Goal: Information Seeking & Learning: Learn about a topic

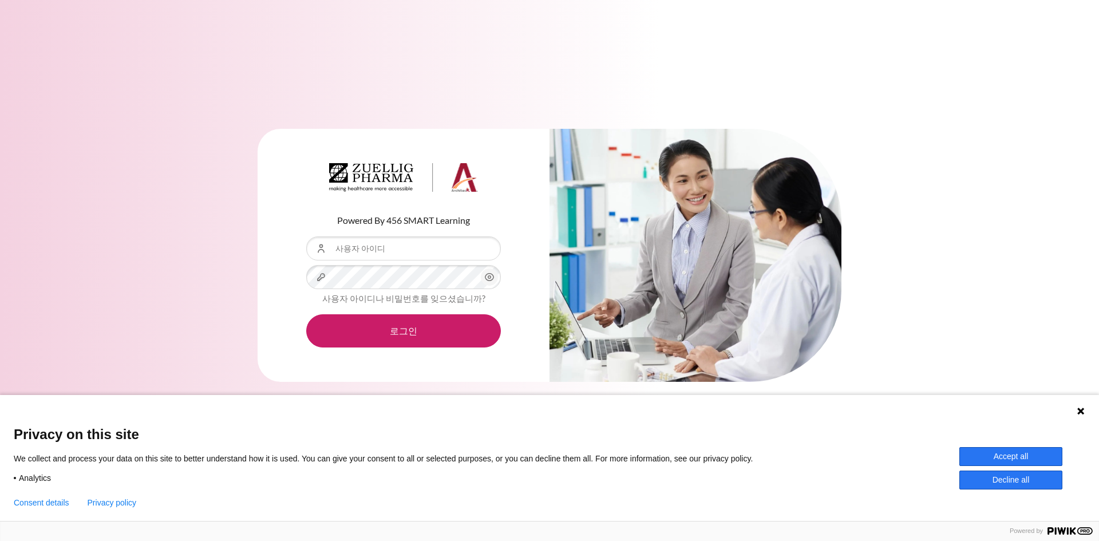
drag, startPoint x: 0, startPoint y: 0, endPoint x: 401, endPoint y: 249, distance: 472.0
click at [401, 249] on input "사용자 아이디" at bounding box center [403, 249] width 195 height 24
click at [1071, 214] on div "Powered By 456 SMART Learning 사용자 아이디 비밀번호 사용자 아이디나 비밀번호를 잊으셨습니까? 로그인" at bounding box center [549, 262] width 1099 height 301
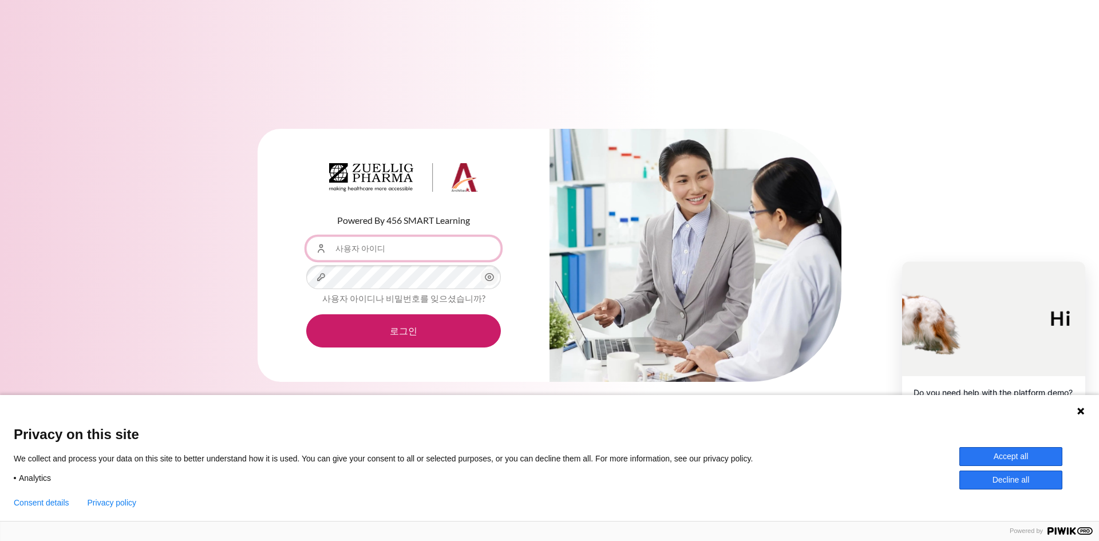
click at [395, 245] on input "사용자 아이디" at bounding box center [403, 249] width 195 height 24
type input "YHKim@zuelligpharma.com"
click at [306, 314] on button "로그인" at bounding box center [403, 330] width 195 height 33
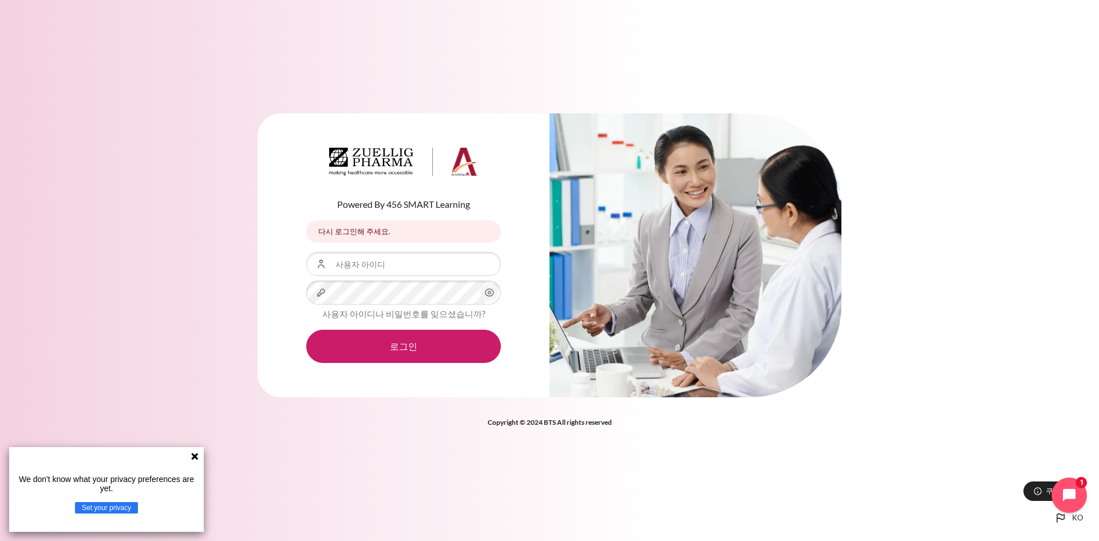
click at [1066, 500] on icon "Open chat widget" at bounding box center [1069, 495] width 15 height 15
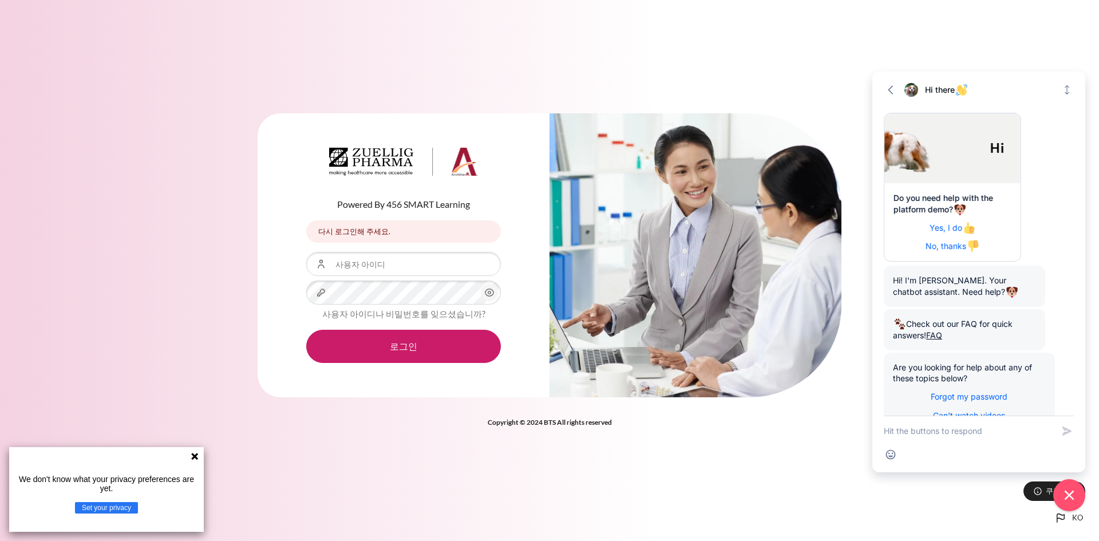
scroll to position [42, 0]
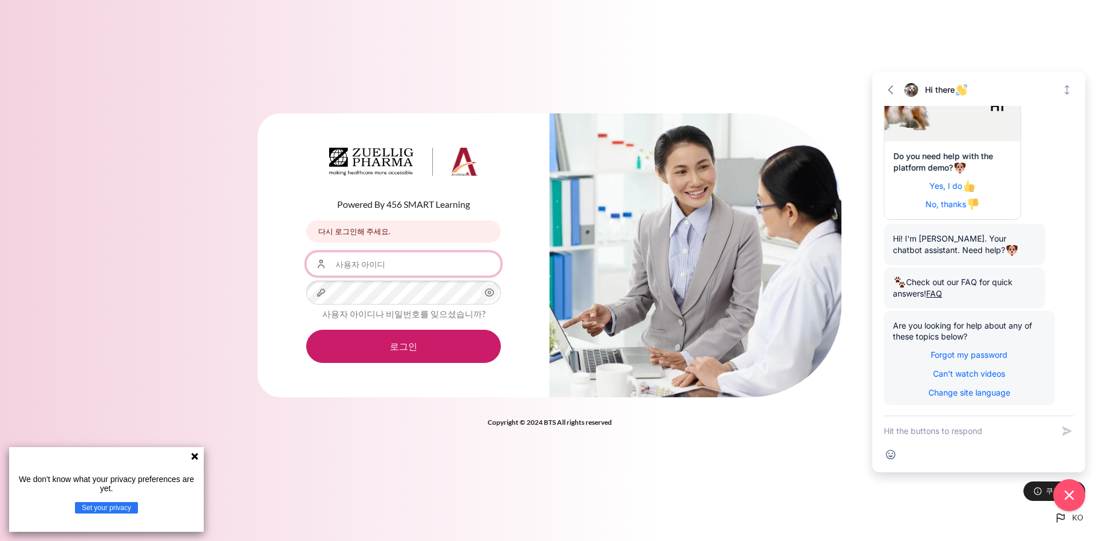
click at [390, 263] on input "사용자 아이디" at bounding box center [403, 264] width 195 height 24
type input "YHKim@zuelligpharma.com"
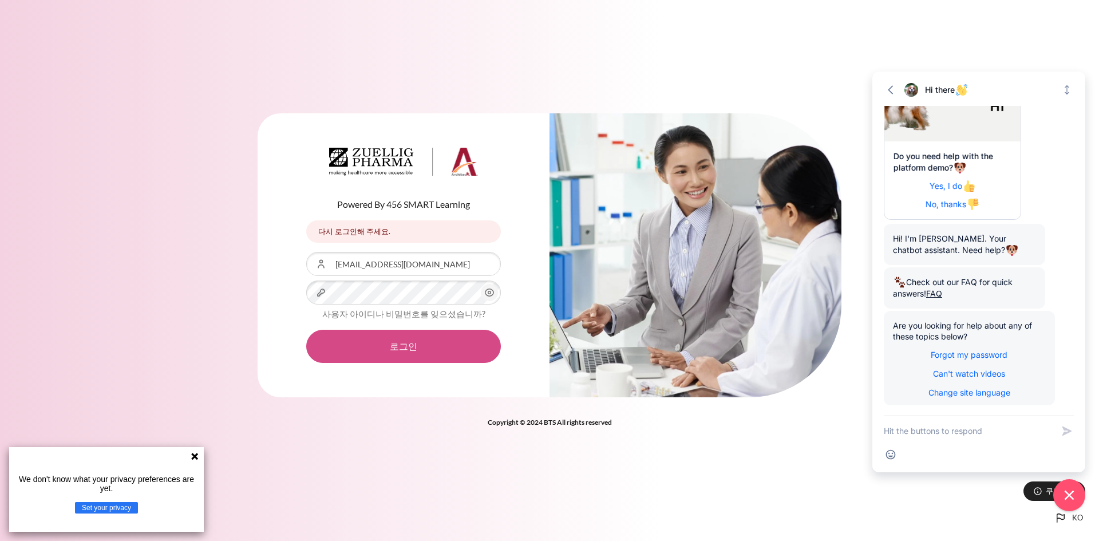
click at [439, 334] on button "로그인" at bounding box center [403, 346] width 195 height 33
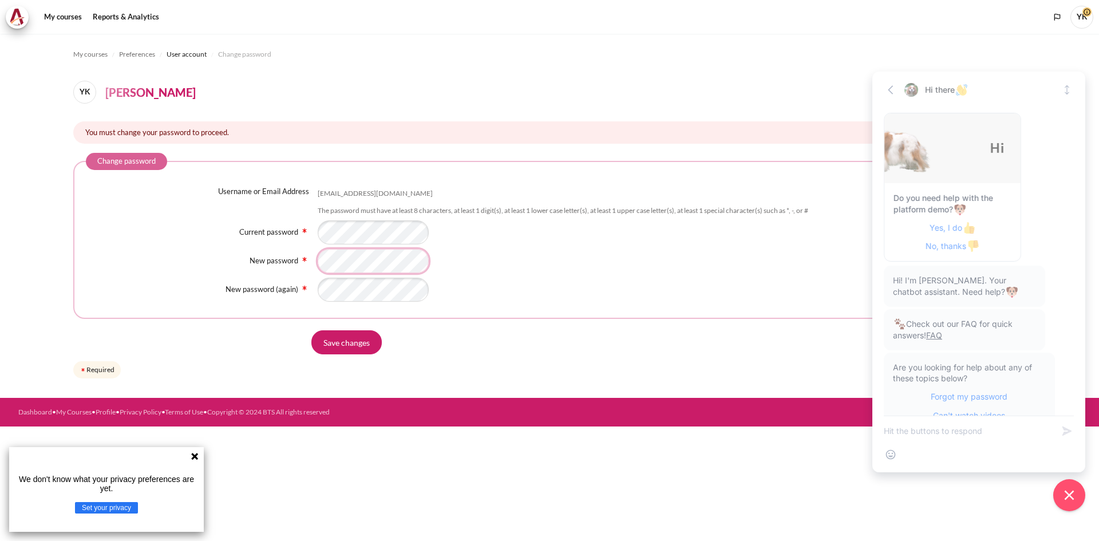
scroll to position [42, 0]
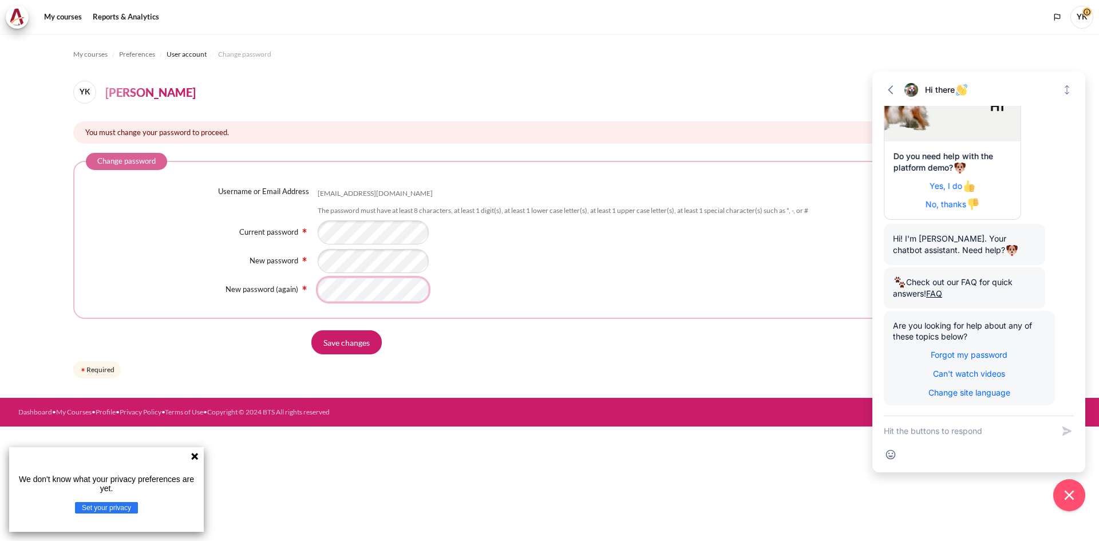
click at [312, 330] on input "Save changes" at bounding box center [347, 342] width 70 height 24
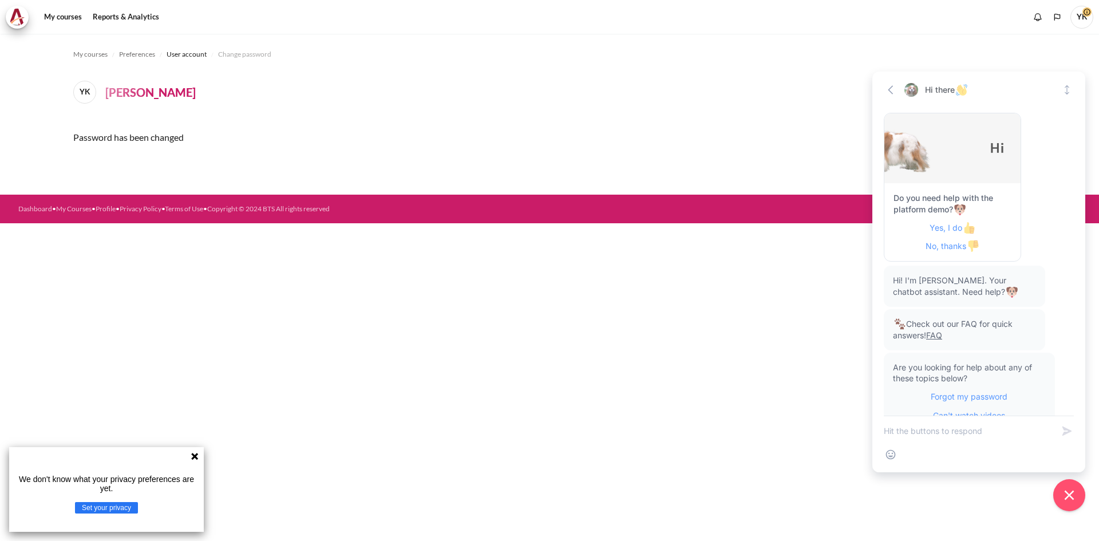
scroll to position [42, 0]
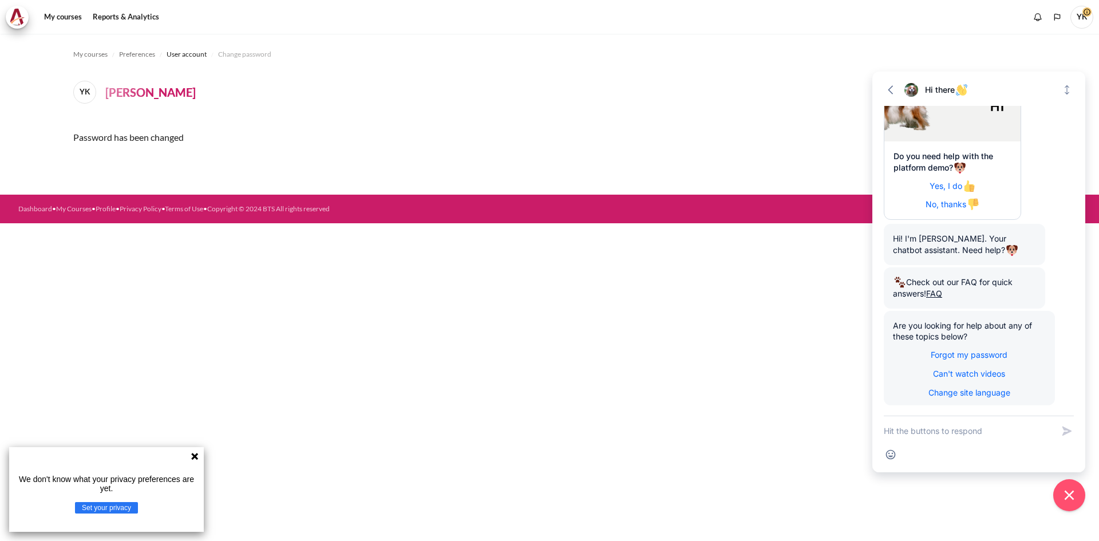
click at [415, 337] on div "My courses Preferences User account Change password YK YunHyuck [PERSON_NAME] P…" at bounding box center [549, 287] width 1099 height 507
click at [66, 20] on link "My courses" at bounding box center [63, 17] width 46 height 23
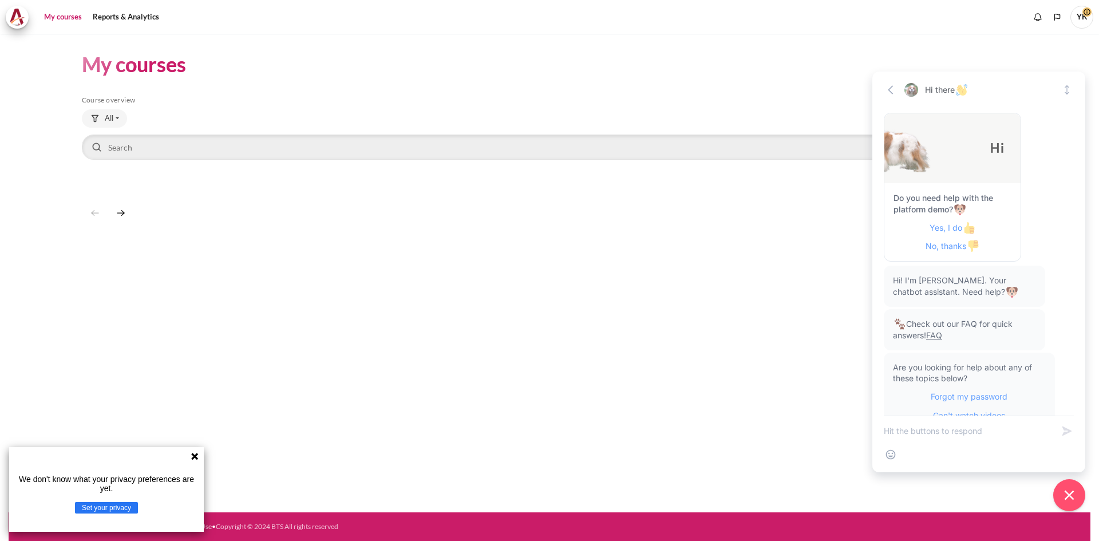
scroll to position [42, 0]
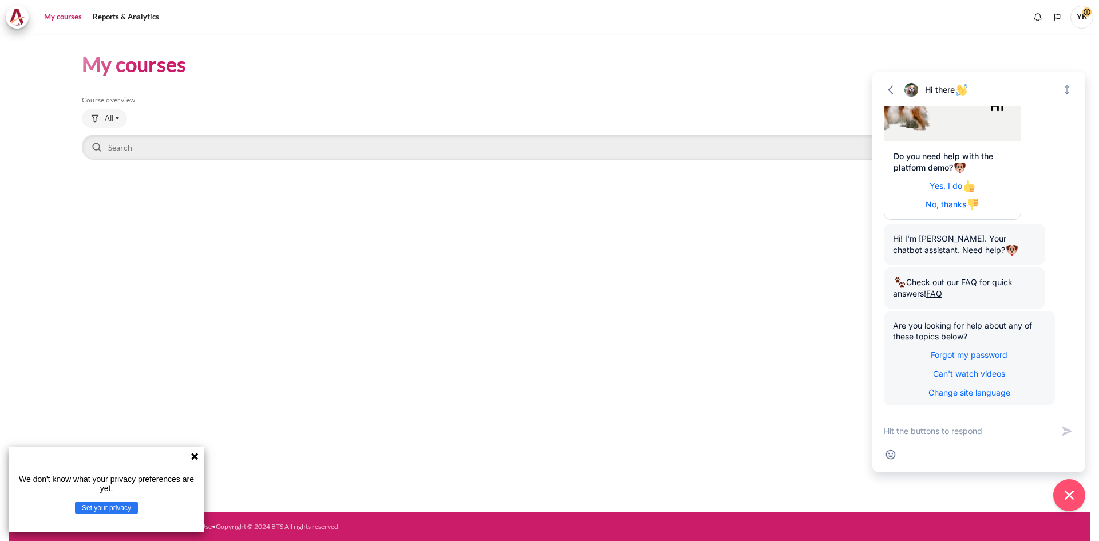
click at [194, 455] on icon at bounding box center [194, 456] width 7 height 7
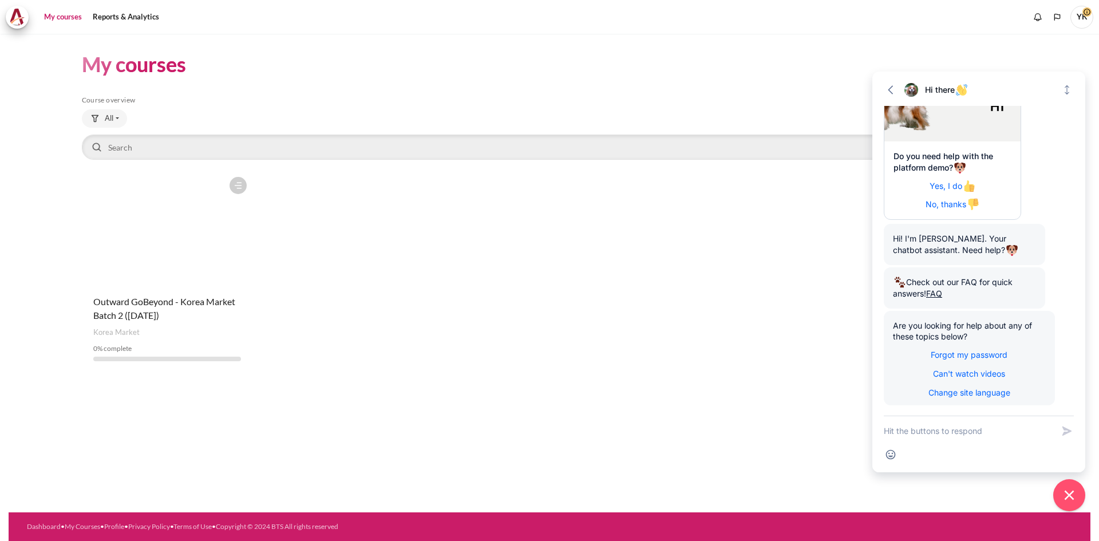
click at [202, 279] on figure "Content" at bounding box center [167, 228] width 171 height 115
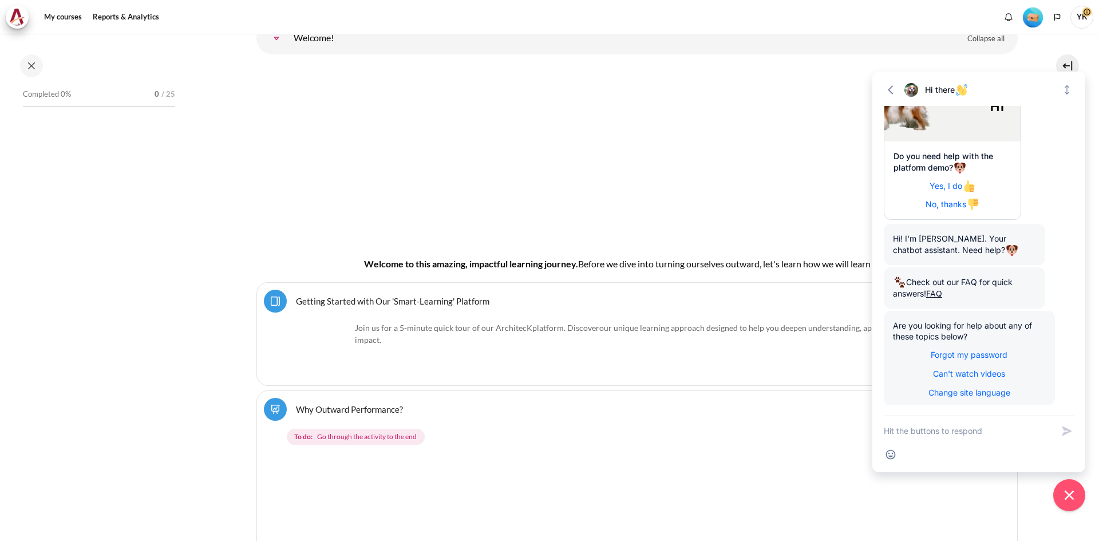
scroll to position [32, 0]
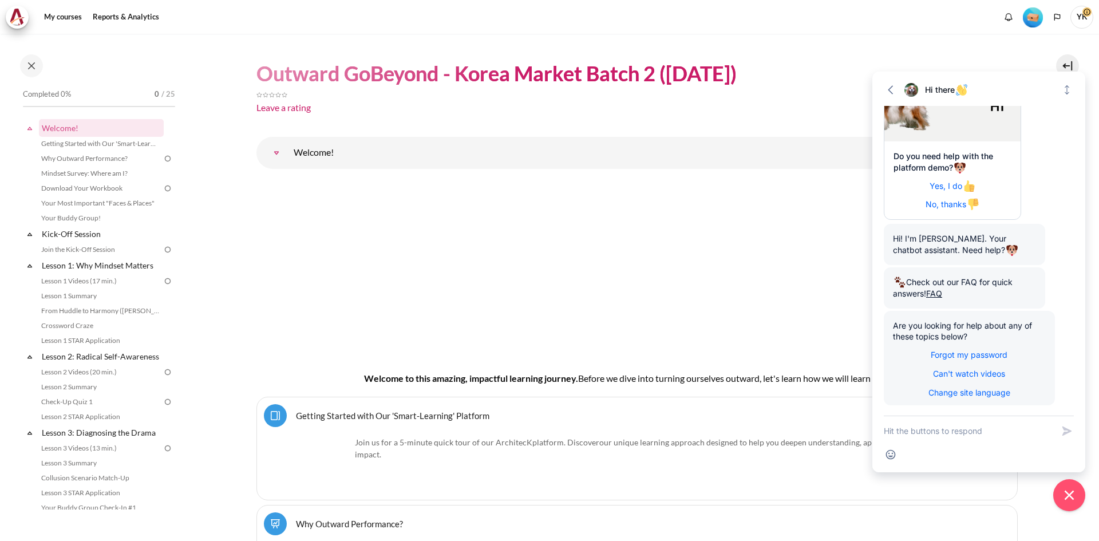
click at [288, 154] on link "Welcome!" at bounding box center [276, 152] width 23 height 23
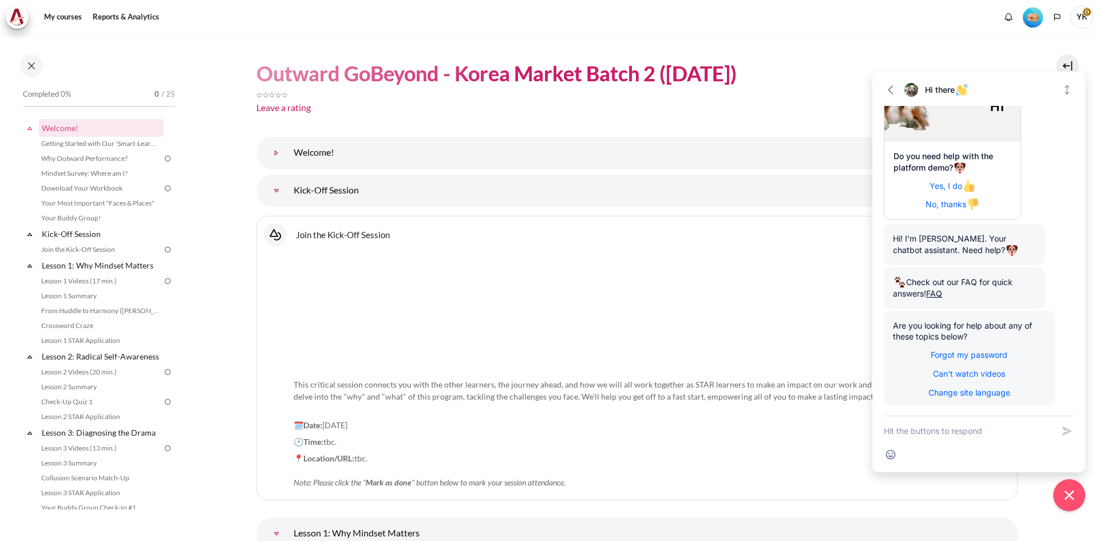
click at [288, 155] on link "Welcome!" at bounding box center [276, 152] width 23 height 23
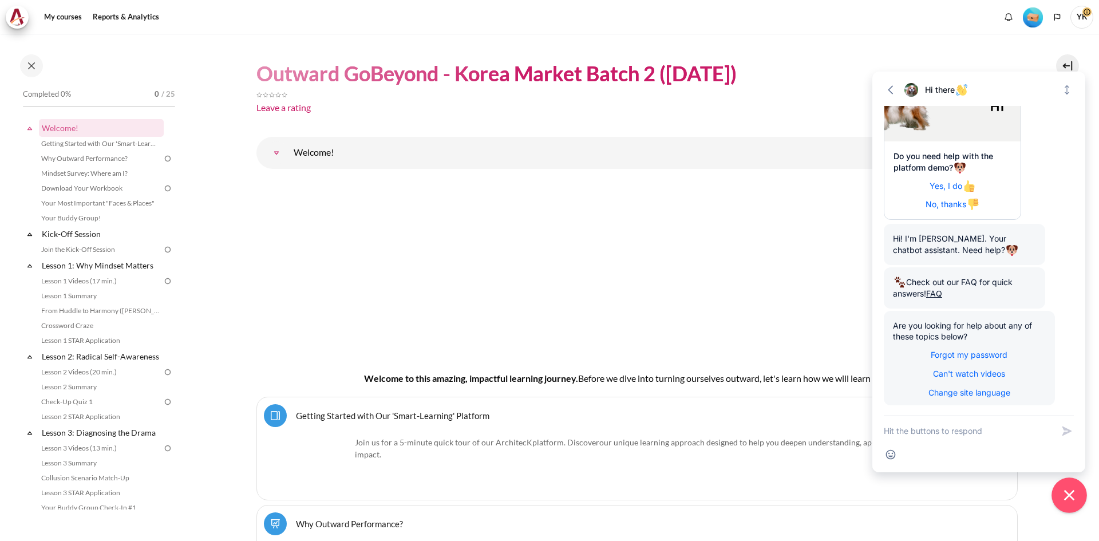
click at [1071, 503] on icon "Close chat widget" at bounding box center [1070, 496] width 18 height 18
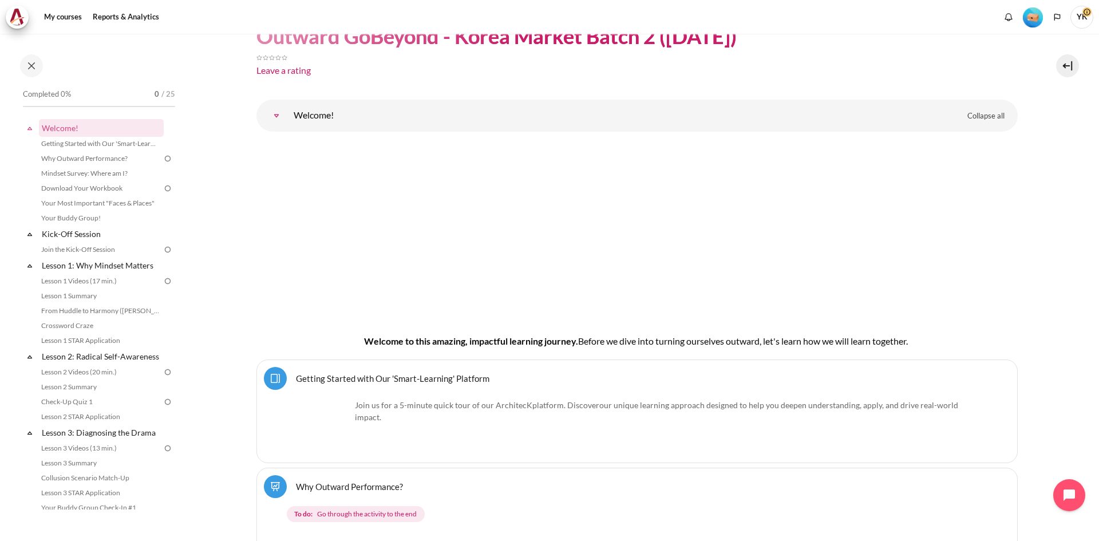
scroll to position [89, 0]
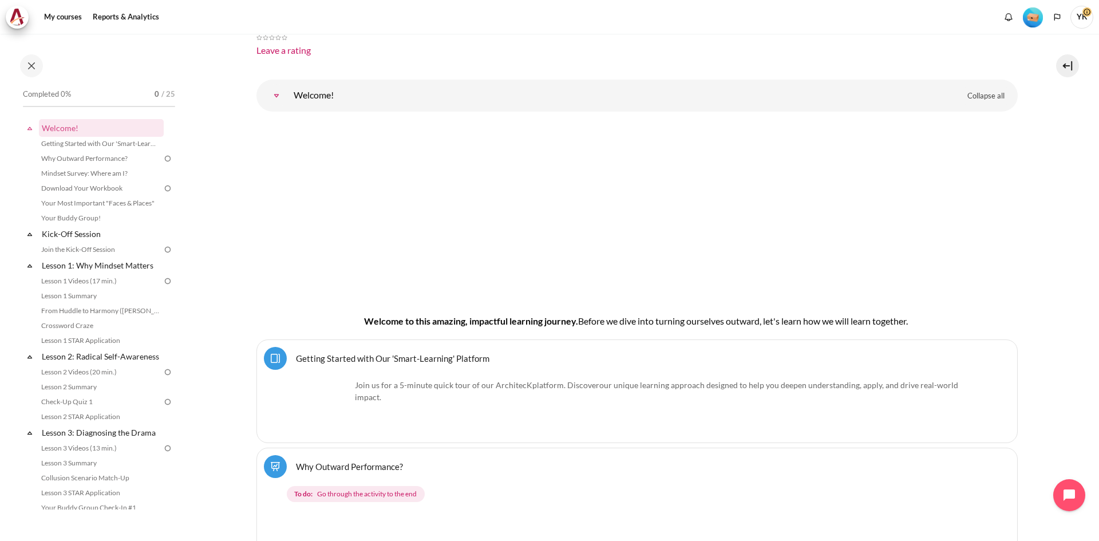
click at [324, 407] on img "Content" at bounding box center [322, 407] width 57 height 57
click at [394, 354] on link "Getting Started with Our 'Smart-Learning' Platform Page" at bounding box center [393, 358] width 194 height 11
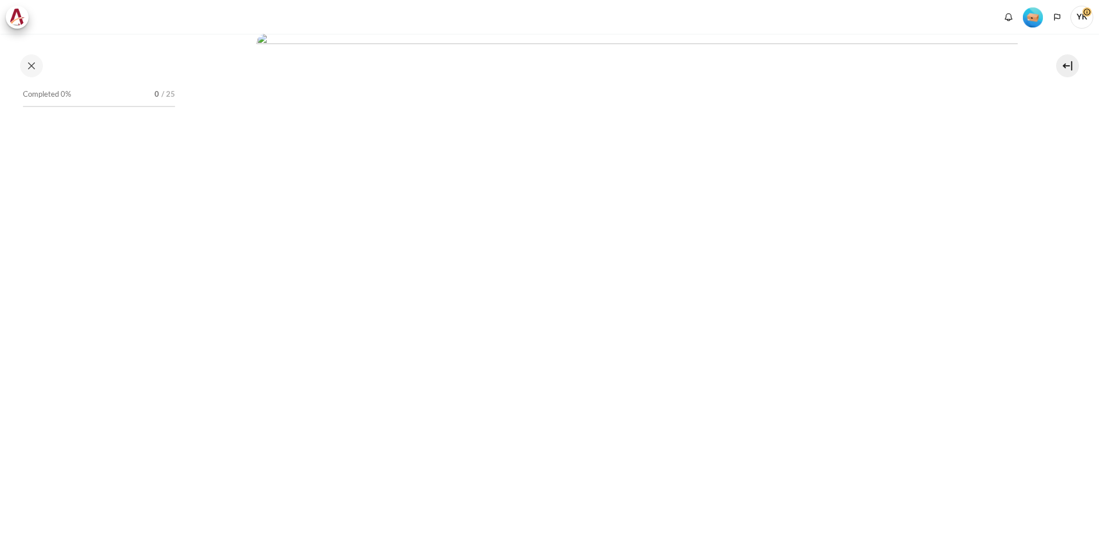
scroll to position [286, 0]
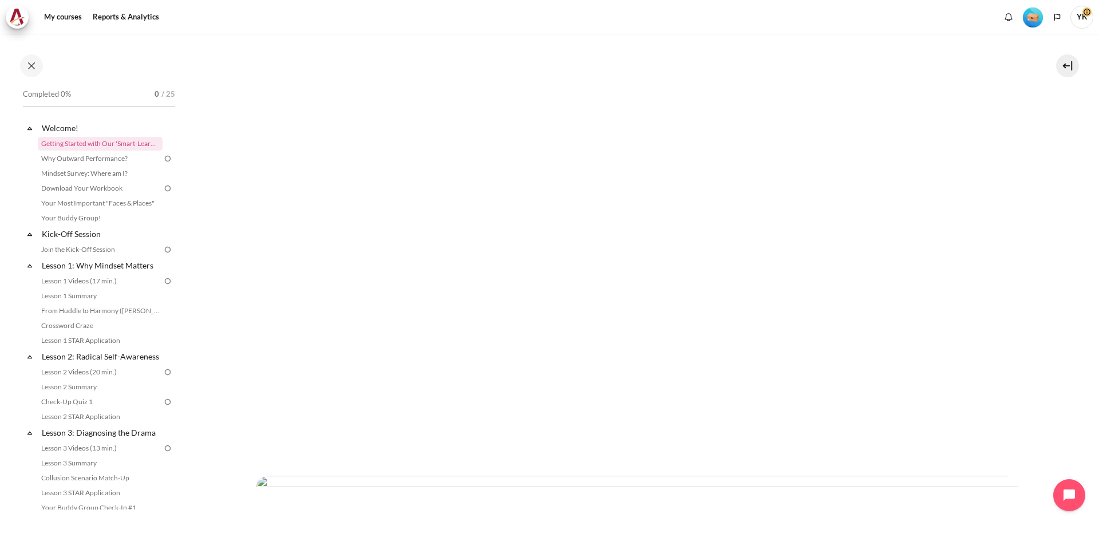
click at [88, 155] on link "Why Outward Performance?" at bounding box center [100, 159] width 125 height 14
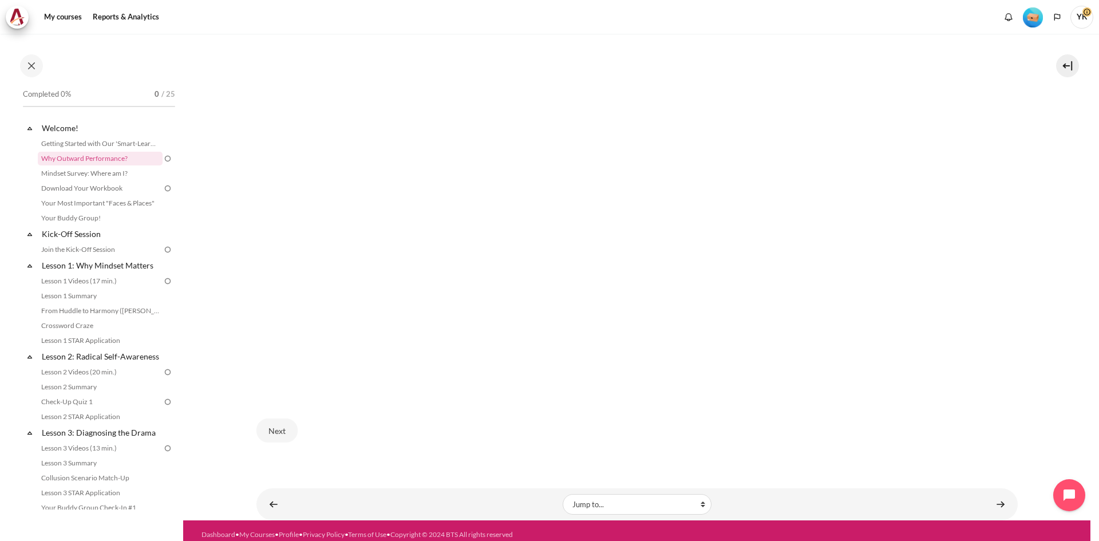
scroll to position [365, 0]
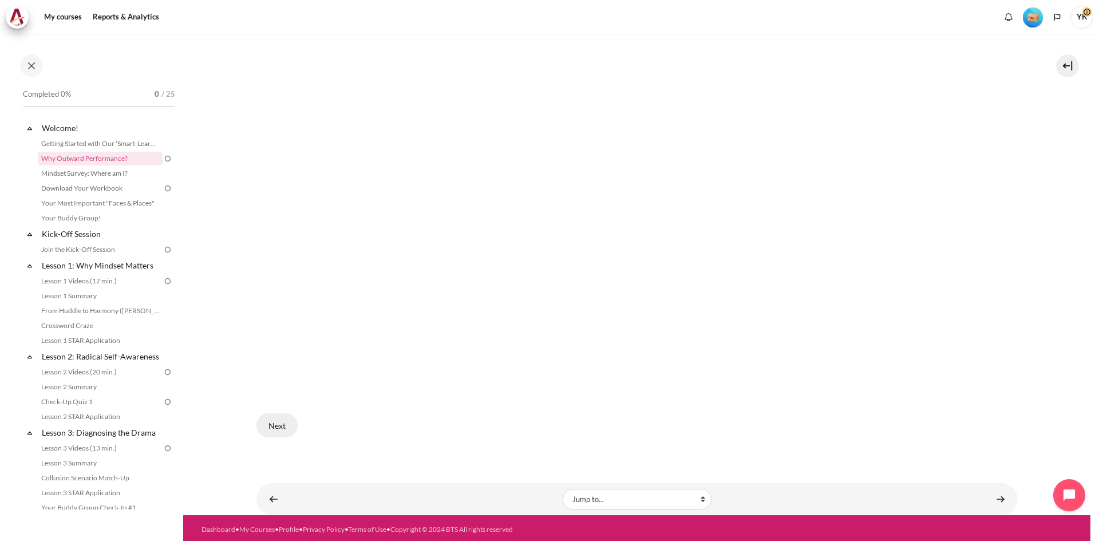
click at [295, 428] on button "Next" at bounding box center [277, 425] width 41 height 24
click at [272, 424] on button "Next" at bounding box center [277, 425] width 41 height 24
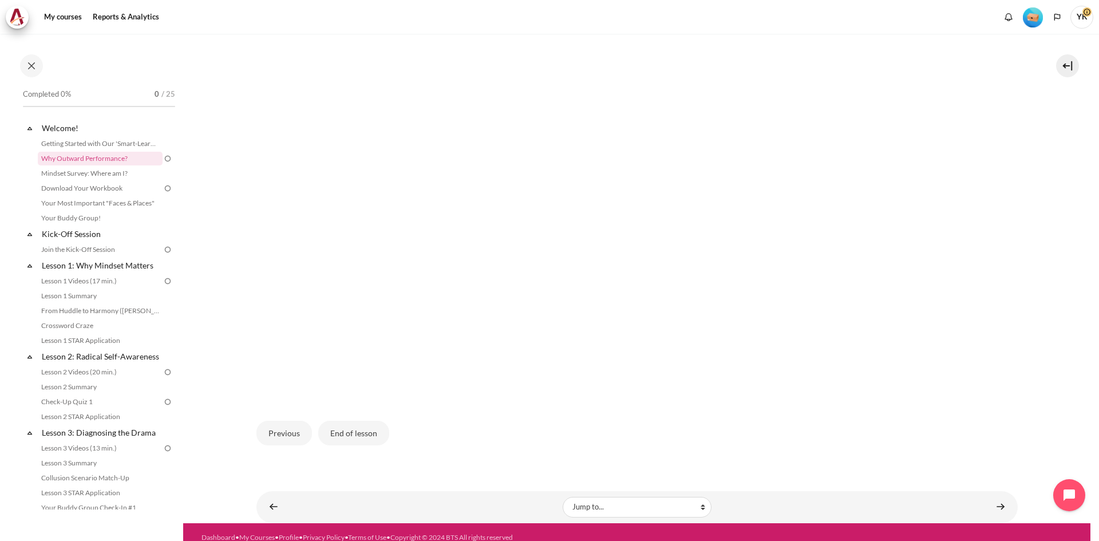
scroll to position [375, 0]
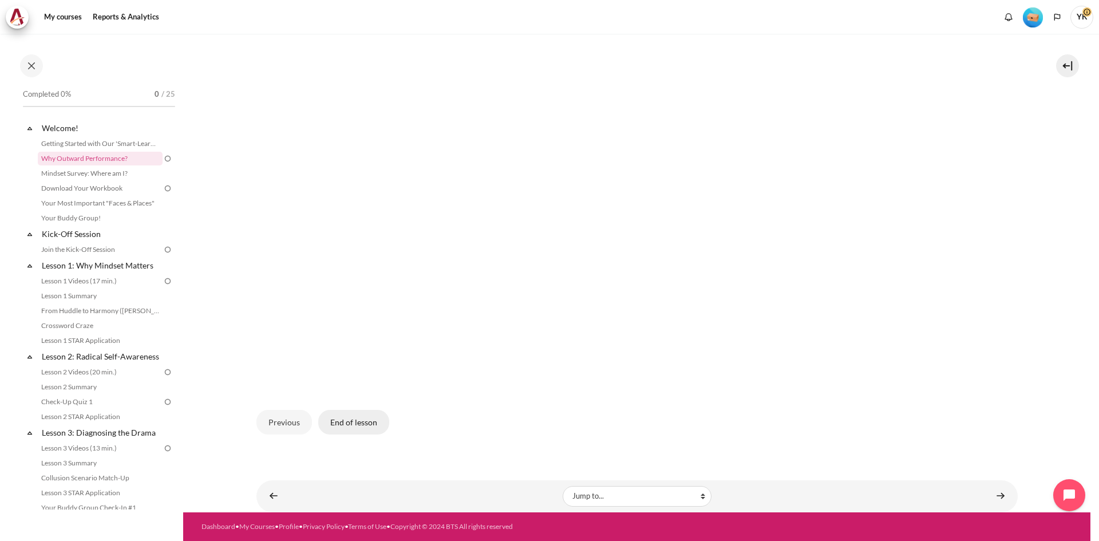
click at [364, 420] on button "End of lesson" at bounding box center [353, 422] width 71 height 24
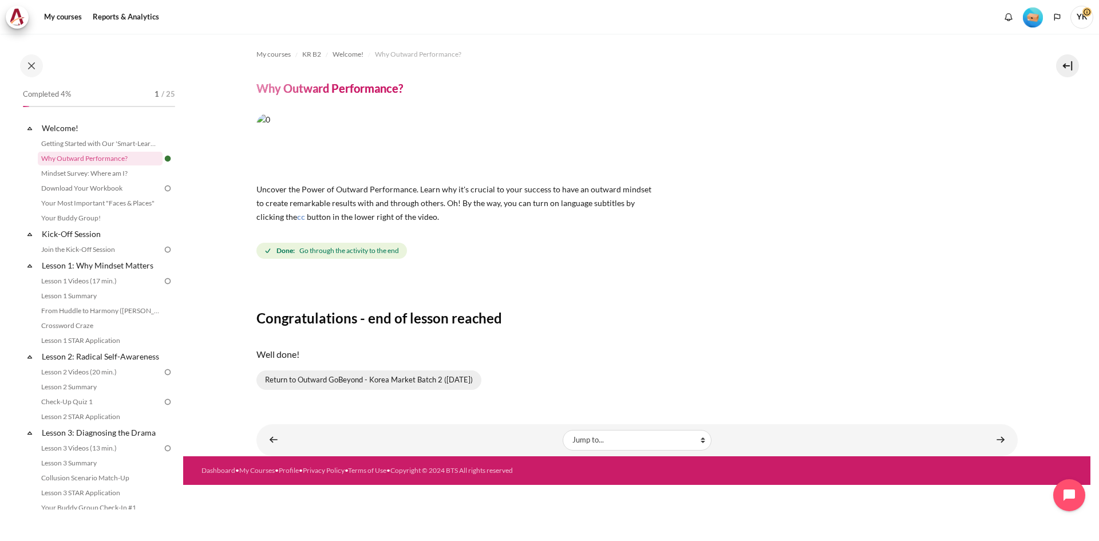
click at [337, 373] on link "Return to Outward GoBeyond - Korea Market Batch 2 ([DATE])" at bounding box center [369, 380] width 225 height 19
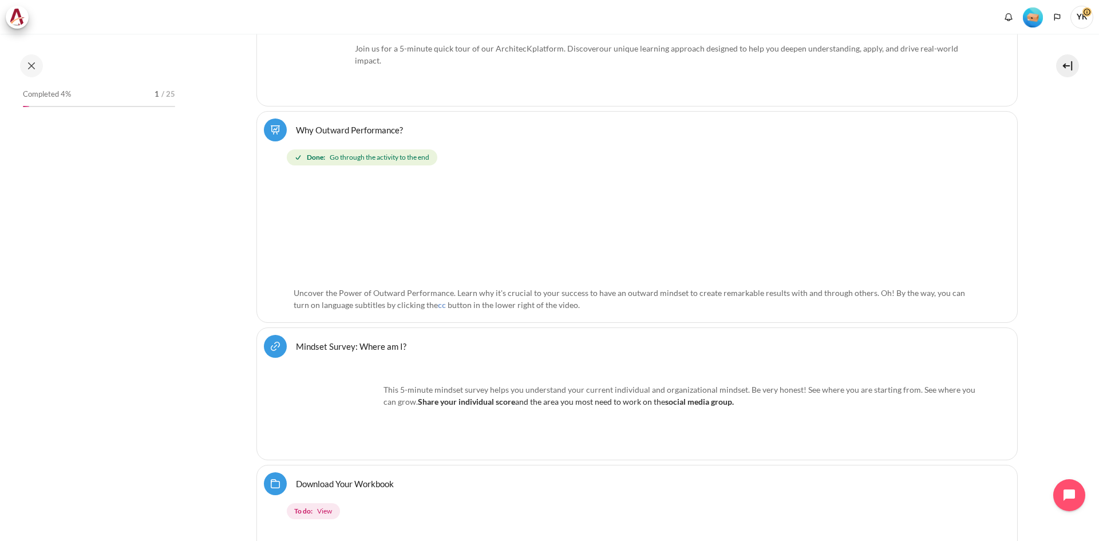
scroll to position [401, 0]
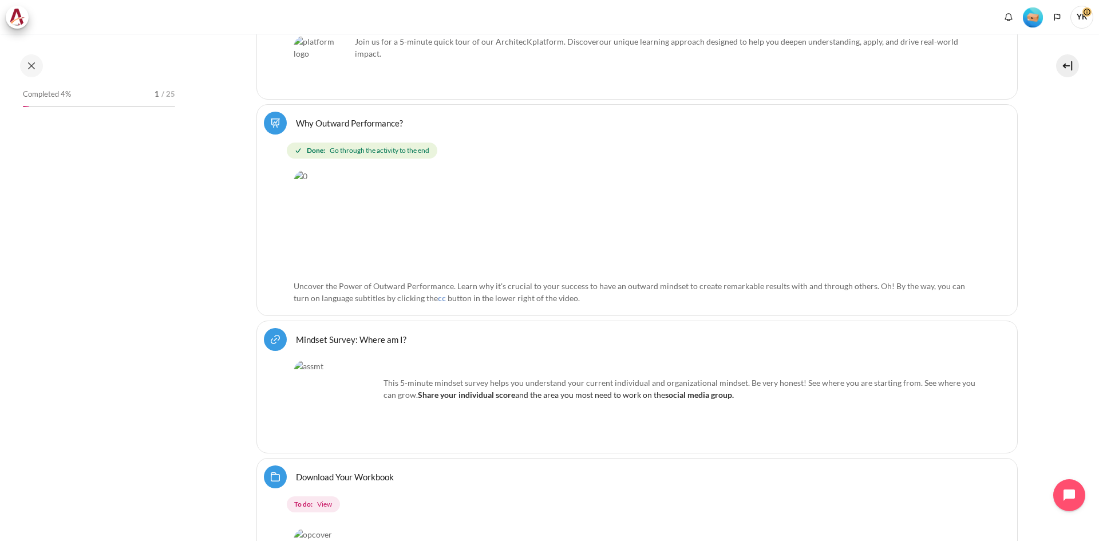
click at [350, 338] on link "Mindset Survey: Where am I? URL" at bounding box center [351, 339] width 111 height 11
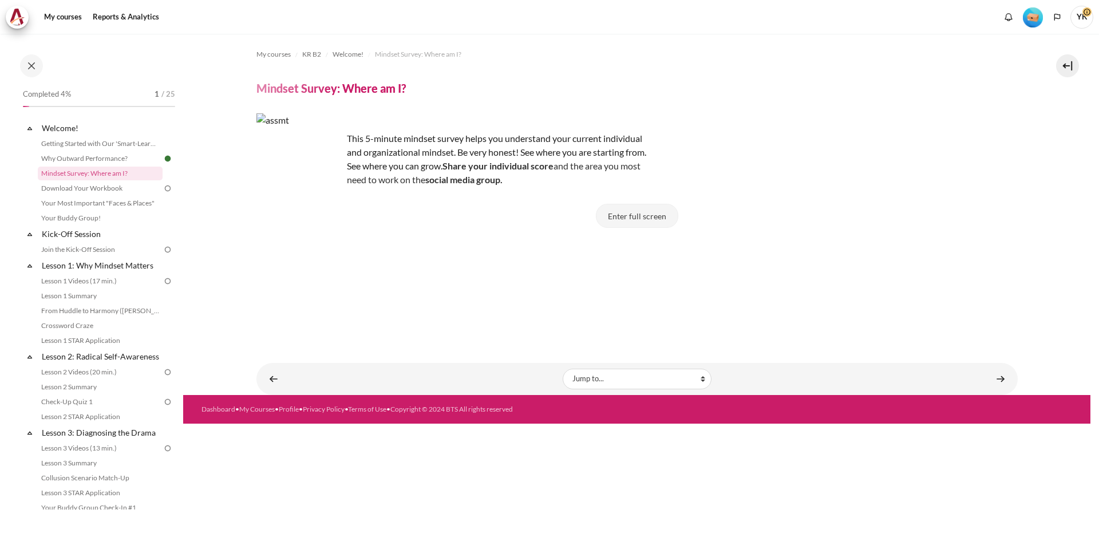
click at [647, 223] on button "Enter full screen" at bounding box center [637, 216] width 82 height 24
click at [648, 216] on button "Enter full screen" at bounding box center [637, 216] width 82 height 24
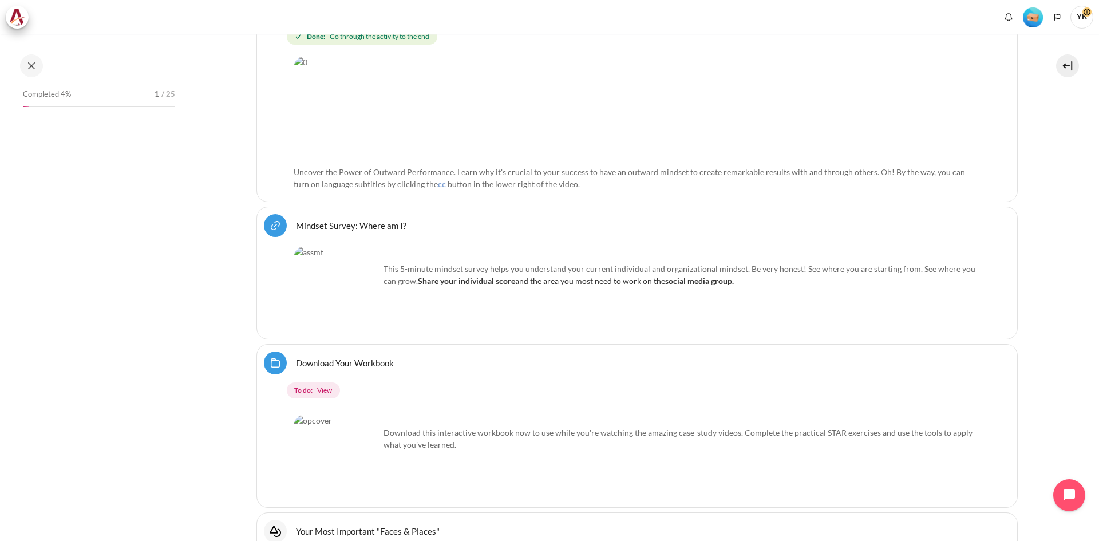
scroll to position [515, 0]
click at [333, 228] on link "Mindset Survey: Where am I? URL" at bounding box center [351, 224] width 111 height 11
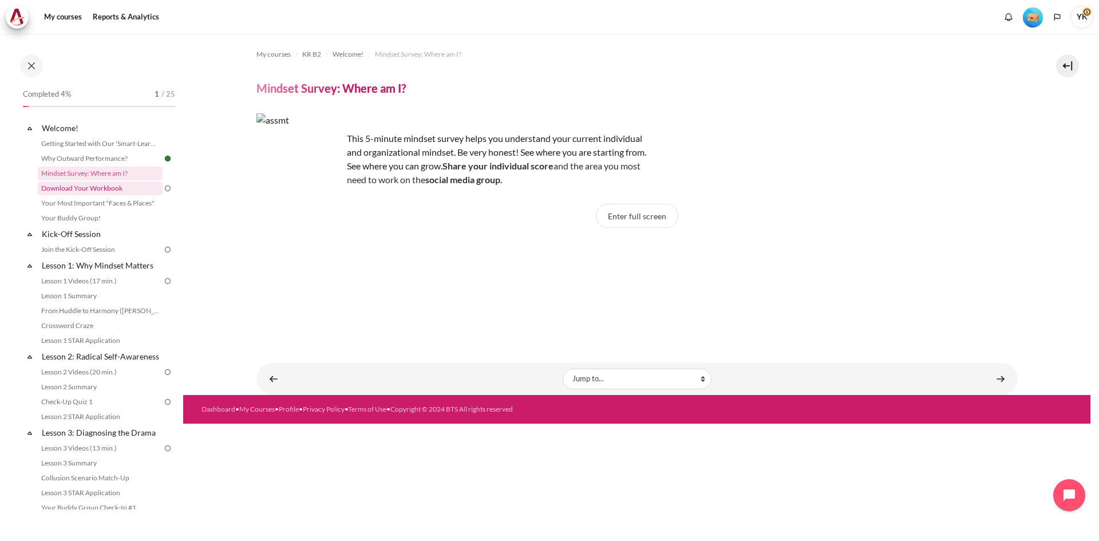
click at [93, 190] on link "Download Your Workbook" at bounding box center [100, 189] width 125 height 14
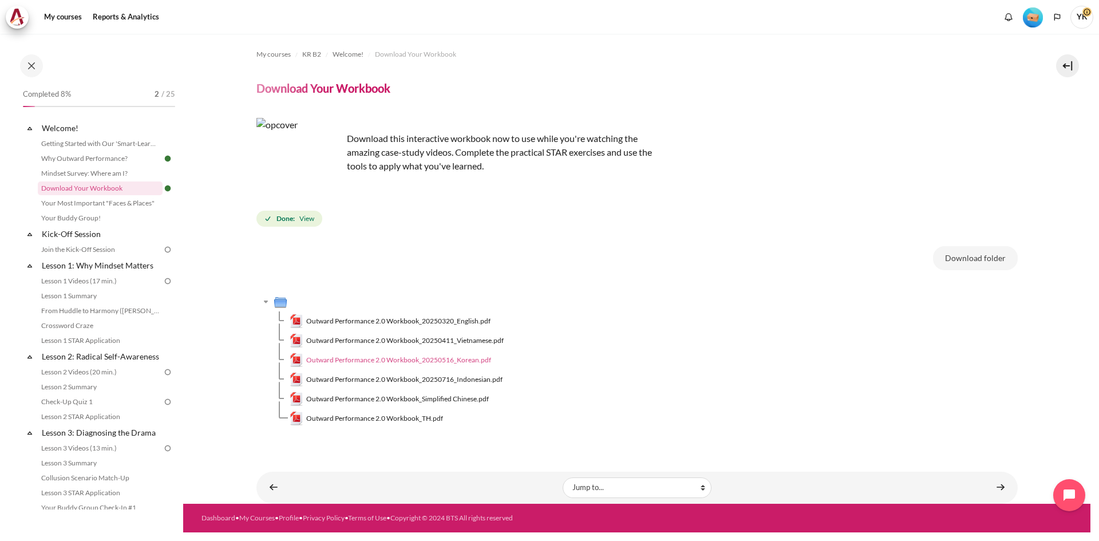
click at [413, 361] on span "Outward Performance 2.0 Workbook_20250516_Korean.pdf" at bounding box center [398, 360] width 185 height 10
